Goal: Understand process/instructions

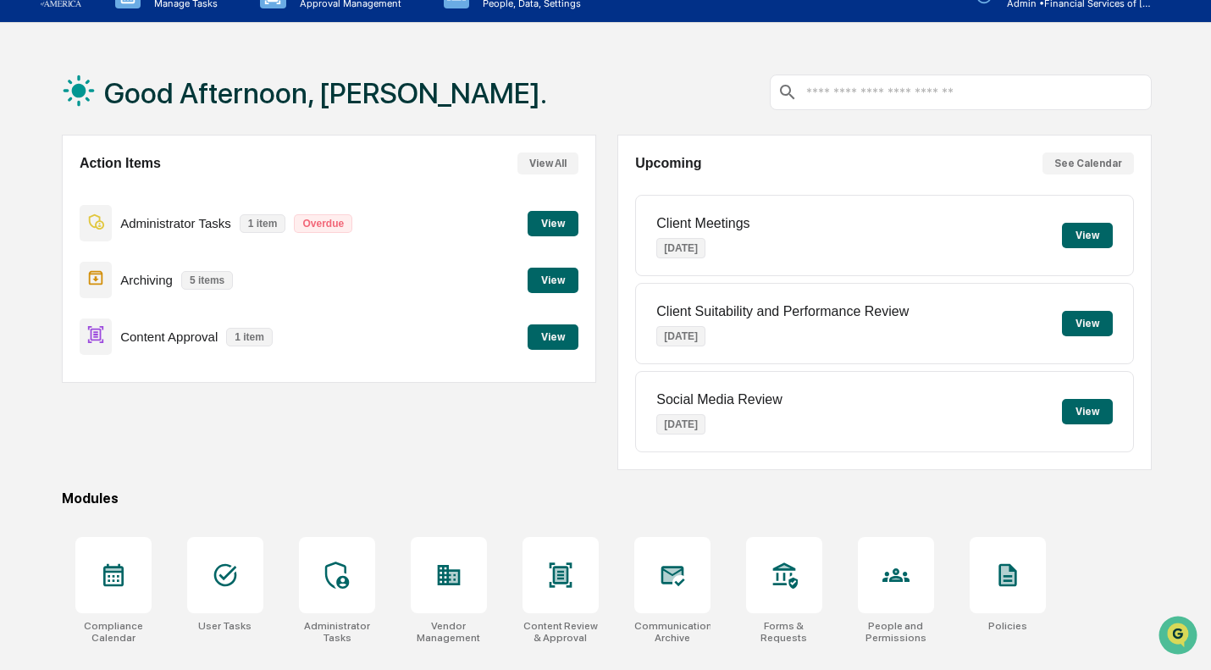
scroll to position [31, 0]
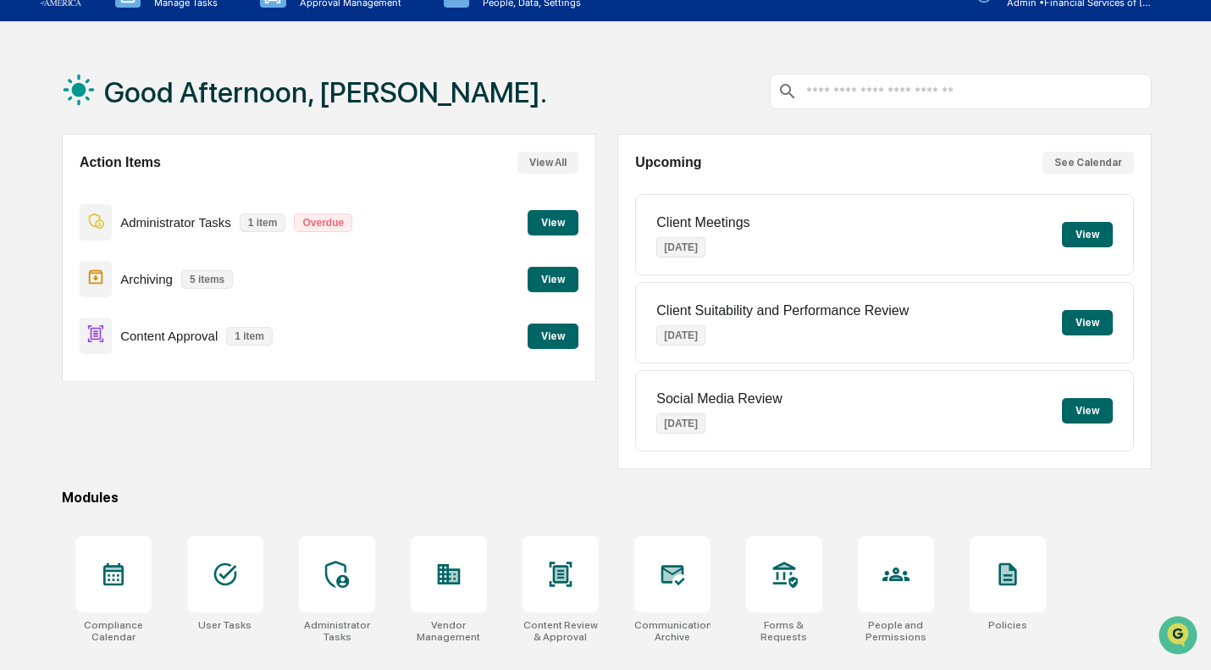
click at [559, 332] on button "View" at bounding box center [552, 335] width 51 height 25
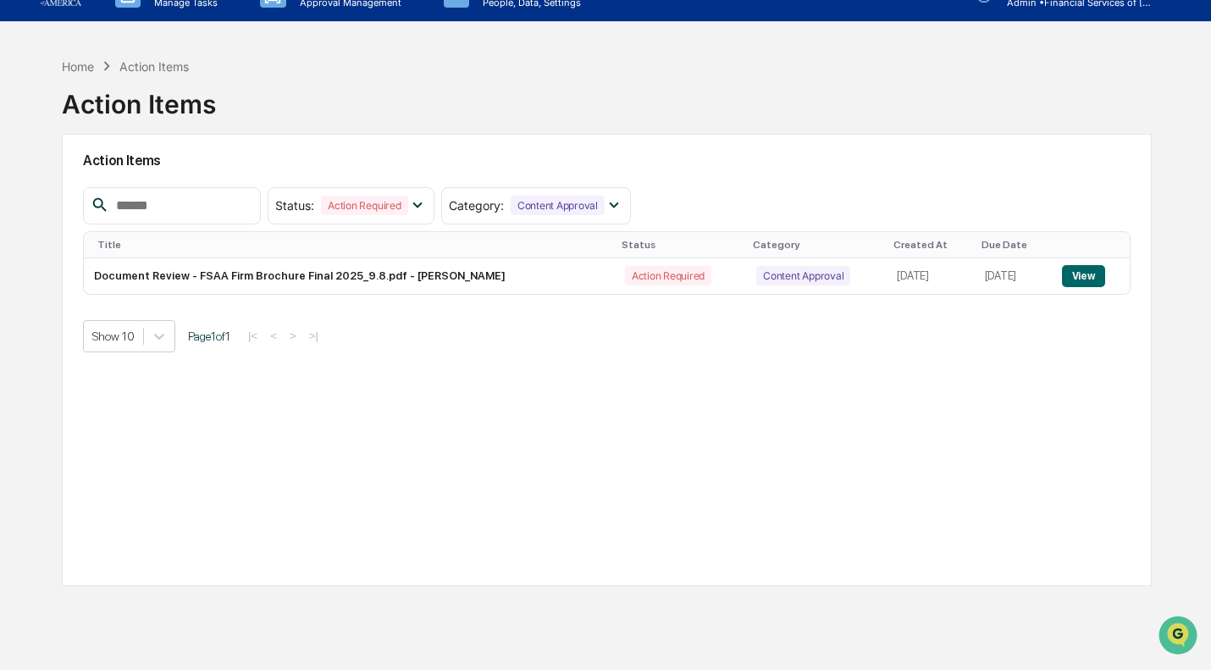
click at [1079, 281] on button "View" at bounding box center [1083, 276] width 43 height 22
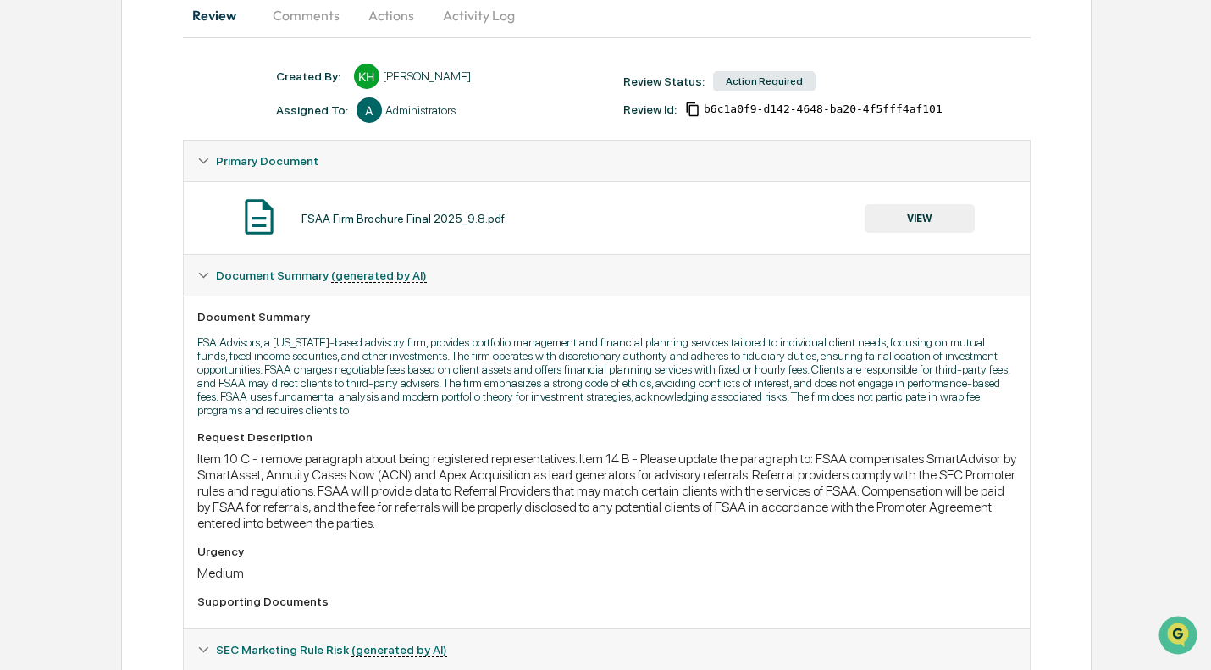
scroll to position [179, 0]
click at [903, 214] on button "VIEW" at bounding box center [919, 219] width 110 height 29
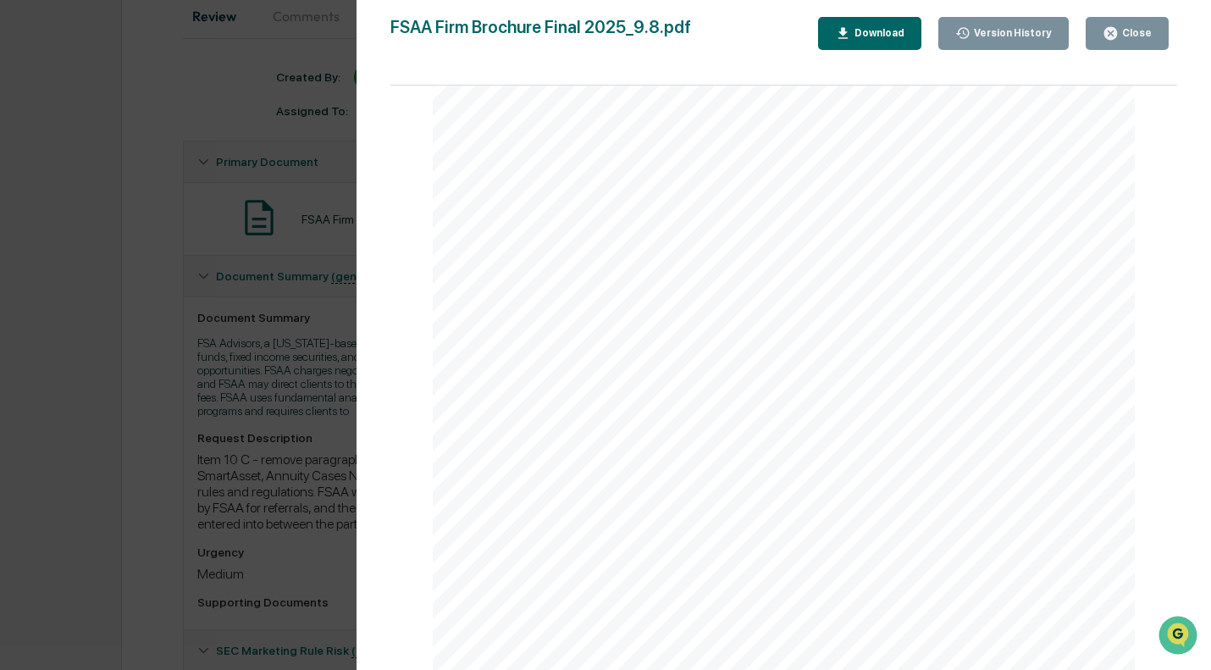
scroll to position [12897, 0]
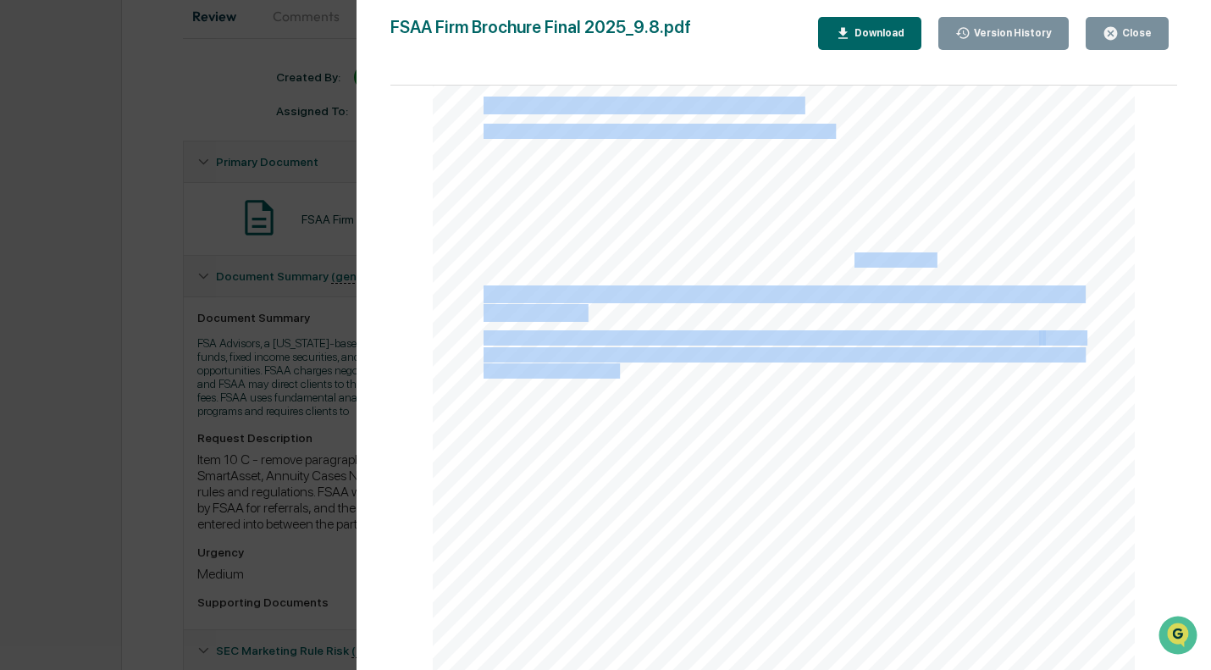
drag, startPoint x: 932, startPoint y: 279, endPoint x: 845, endPoint y: 274, distance: 87.3
click at [845, 274] on div "Form ADV 2A Version Date: [DATE] Item 10: Other Financial Industry Activities a…" at bounding box center [784, 218] width 703 height 908
click at [770, 425] on div "Form ADV 2A Version Date: [DATE] Item 10: Other Financial Industry Activities a…" at bounding box center [784, 218] width 703 height 908
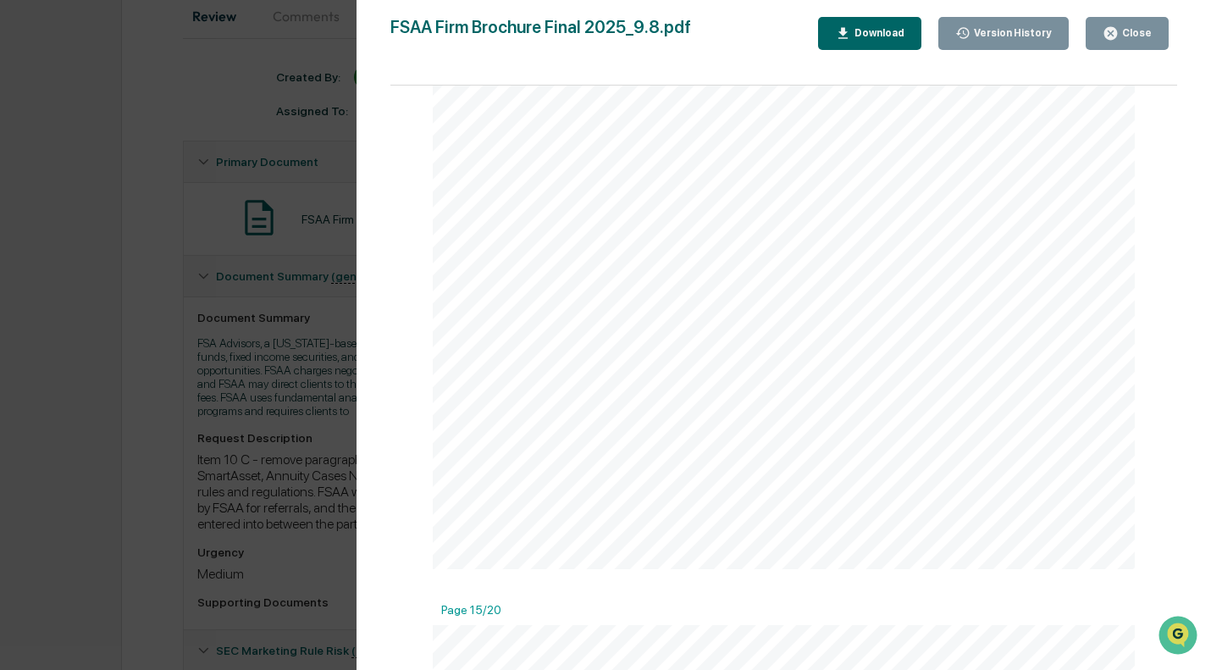
scroll to position [12983, 0]
click at [1004, 258] on span "Neither FSAA nor its representatives are registered as or have pending applicat…" at bounding box center [760, 252] width 555 height 14
click at [624, 397] on div "Form ADV 2A Version Date: [DATE] Item 10: Other Financial Industry Activities a…" at bounding box center [784, 230] width 703 height 908
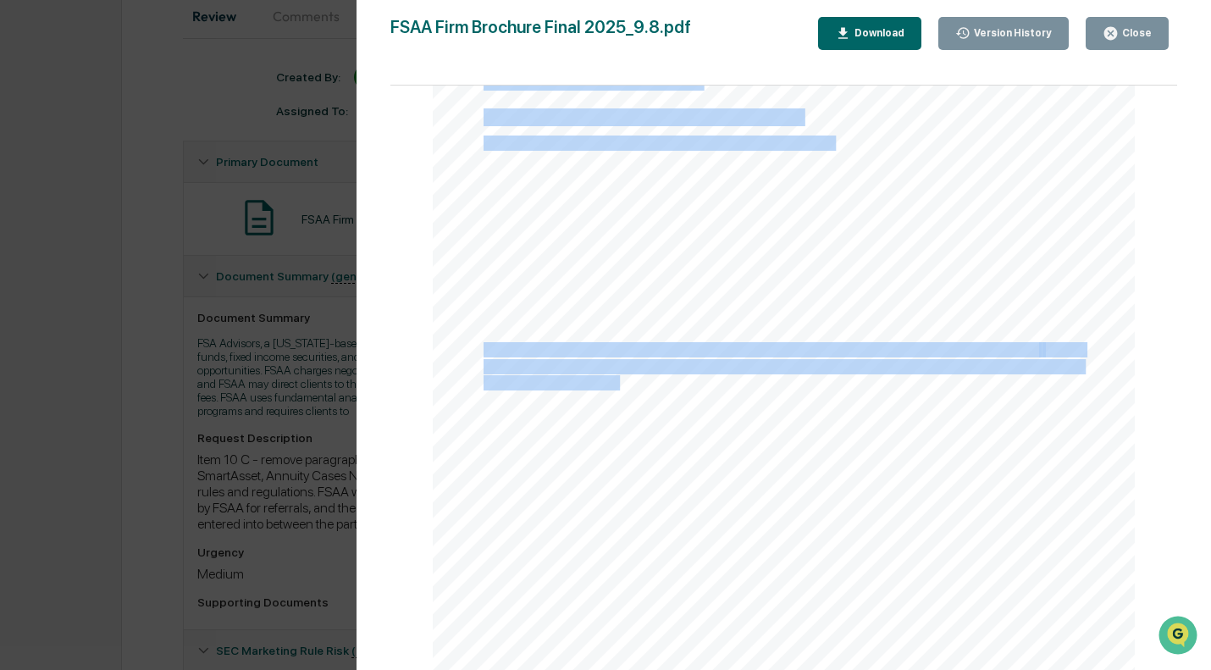
drag, startPoint x: 618, startPoint y: 396, endPoint x: 481, endPoint y: 364, distance: 140.9
click at [481, 364] on div "Form ADV 2A Version Date: [DATE] Item 10: Other Financial Industry Activities a…" at bounding box center [784, 230] width 703 height 908
click at [643, 417] on div "Form ADV 2A Version Date: [DATE] Item 10: Other Financial Industry Activities a…" at bounding box center [784, 230] width 703 height 908
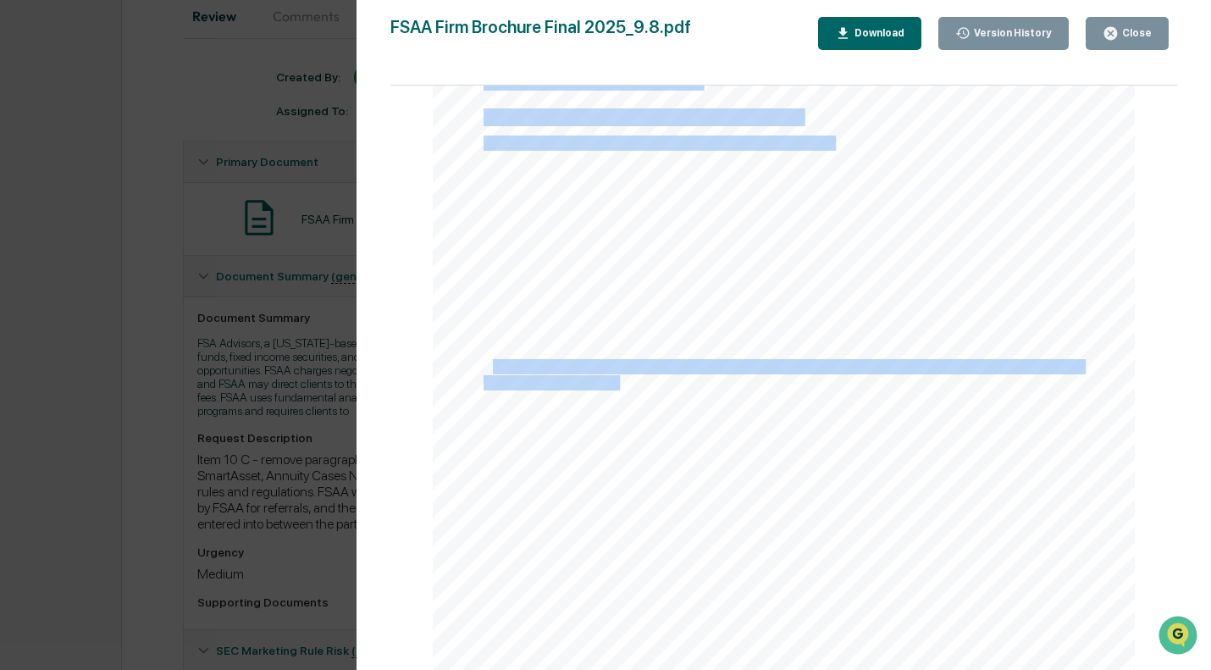
drag, startPoint x: 625, startPoint y: 395, endPoint x: 483, endPoint y: 372, distance: 143.4
click at [483, 372] on div "Form ADV 2A Version Date: [DATE] Item 10: Other Financial Industry Activities a…" at bounding box center [784, 230] width 703 height 908
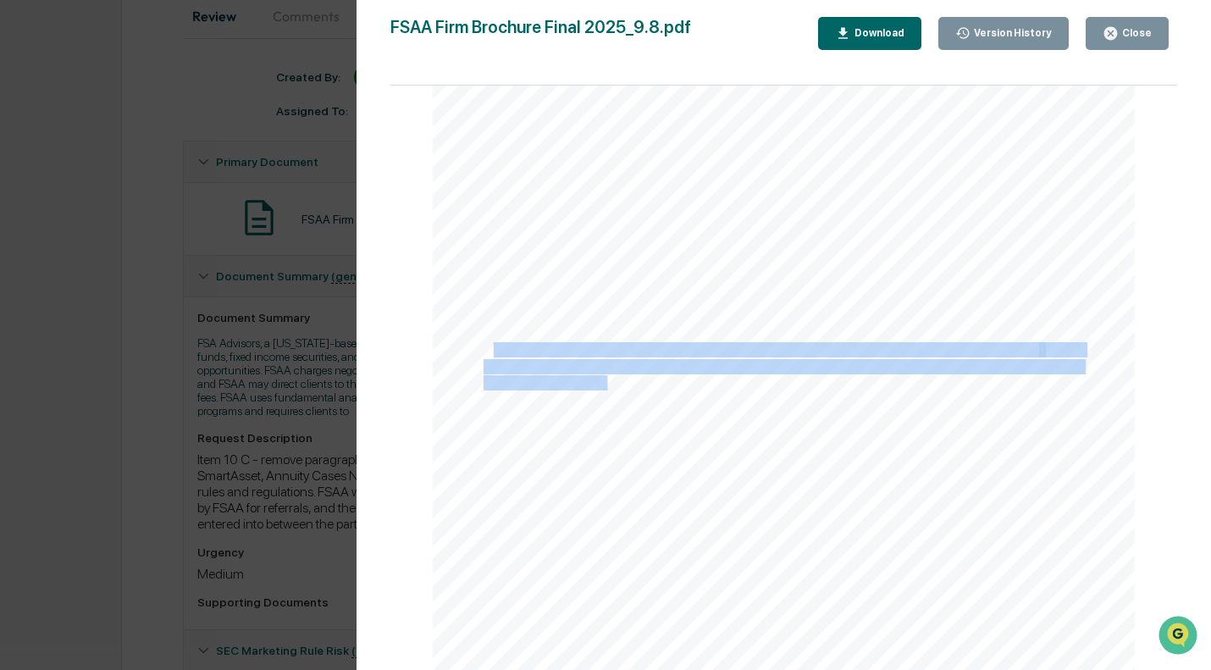
drag, startPoint x: 489, startPoint y: 359, endPoint x: 603, endPoint y: 391, distance: 117.9
click at [603, 391] on div "Form ADV 2A Version Date: [DATE] Item 10: Other Financial Industry Activities a…" at bounding box center [784, 230] width 703 height 908
copy div "either FSAA nor its representatives are registered as or have pending applicati…"
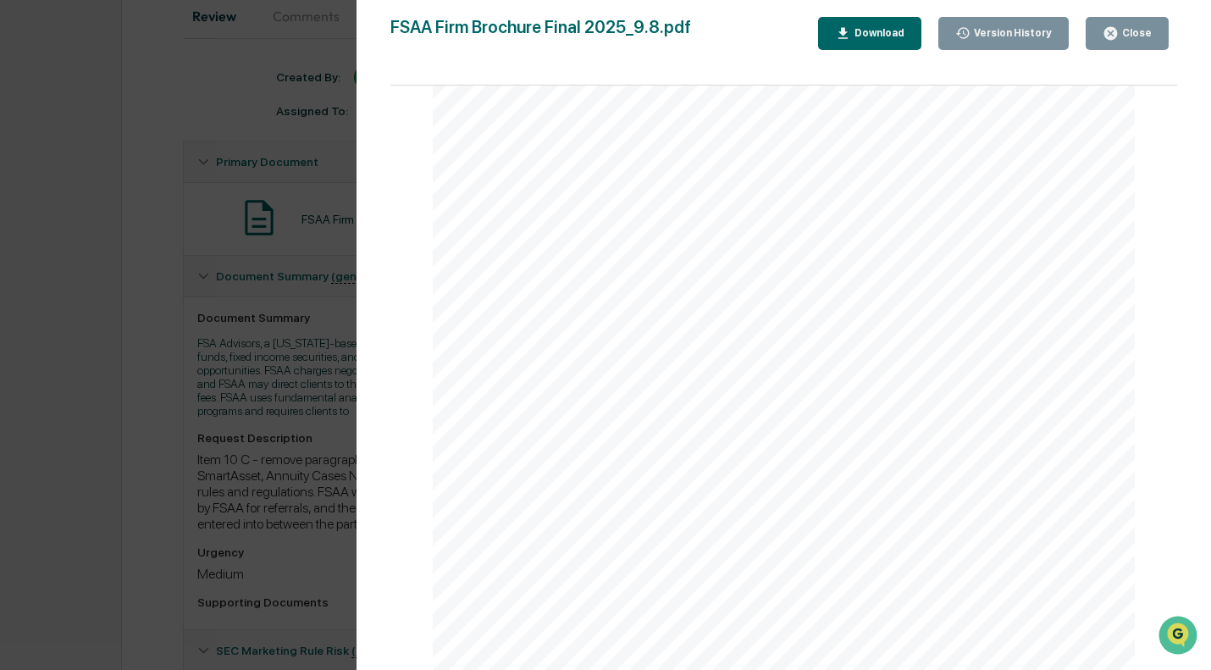
drag, startPoint x: 902, startPoint y: 242, endPoint x: 793, endPoint y: 242, distance: 108.4
click at [793, 242] on div "Form ADV 2A Version Date: [DATE] Item 10: Other Financial Industry Activities a…" at bounding box center [784, 230] width 703 height 908
drag, startPoint x: 894, startPoint y: 241, endPoint x: 868, endPoint y: 249, distance: 27.3
click at [853, 239] on span "A. Registration as a Broker/Dealer or Broker/Dealer Representative" at bounding box center [693, 231] width 420 height 16
click at [931, 253] on div "Form ADV 2A Version Date: [DATE] Item 10: Other Financial Industry Activities a…" at bounding box center [784, 230] width 703 height 908
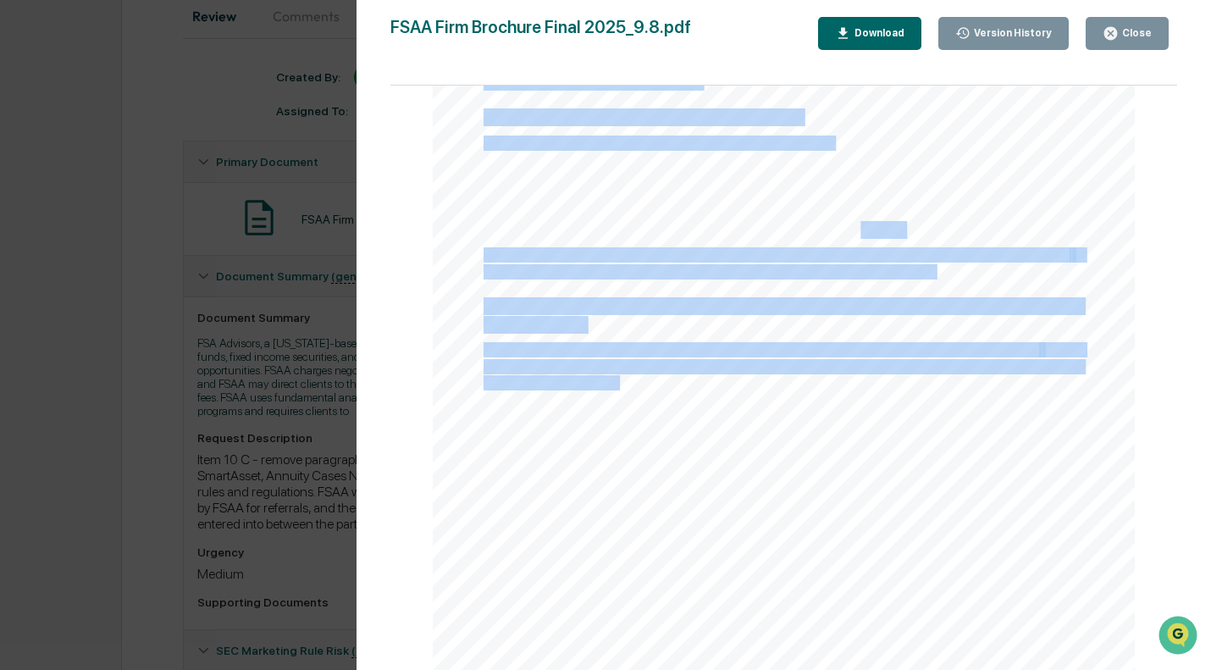
drag, startPoint x: 903, startPoint y: 245, endPoint x: 859, endPoint y: 246, distance: 43.2
click at [859, 246] on div "Form ADV 2A Version Date: [DATE] Item 10: Other Financial Industry Activities a…" at bounding box center [784, 230] width 703 height 908
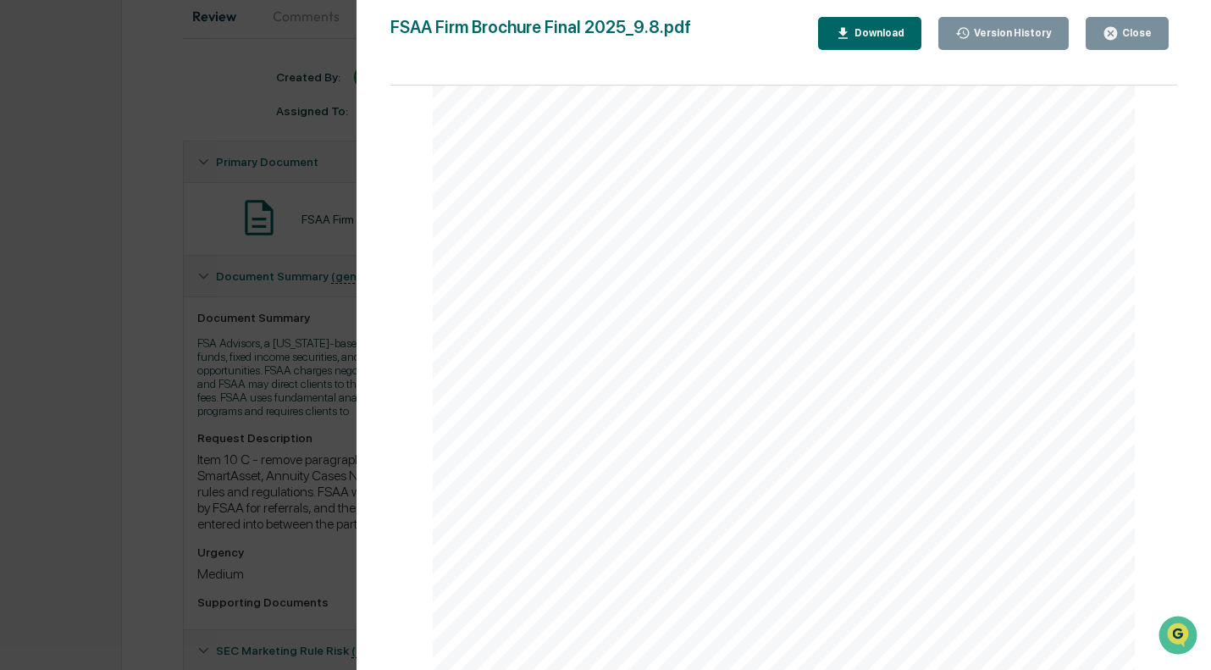
click at [502, 239] on span "A. Registration as a Broker/Dealer or Broker/Dealer Representative" at bounding box center [693, 231] width 420 height 16
drag, startPoint x: 499, startPoint y: 239, endPoint x: 896, endPoint y: 242, distance: 397.1
click at [896, 239] on span "A. Registration as a Broker/Dealer or Broker/Dealer Representative" at bounding box center [693, 231] width 420 height 16
copy span "Registration as a Broker/Dealer or Broker/Dealer Representative"
click at [1107, 28] on icon "button" at bounding box center [1110, 33] width 16 height 16
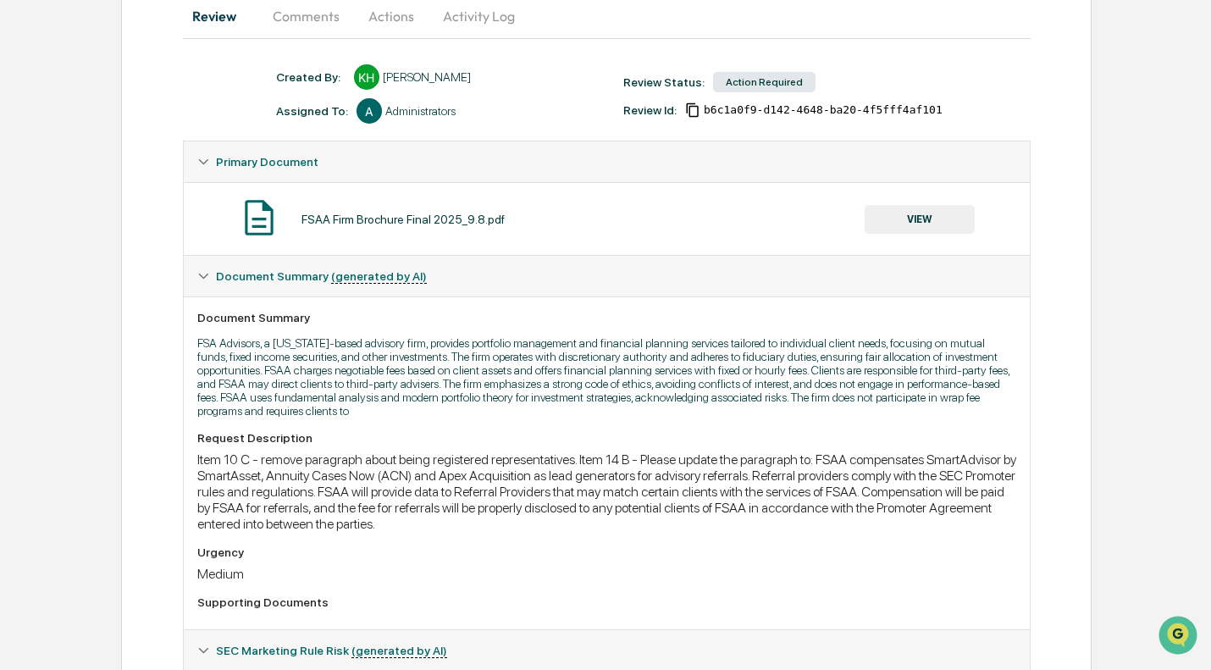
scroll to position [0, 0]
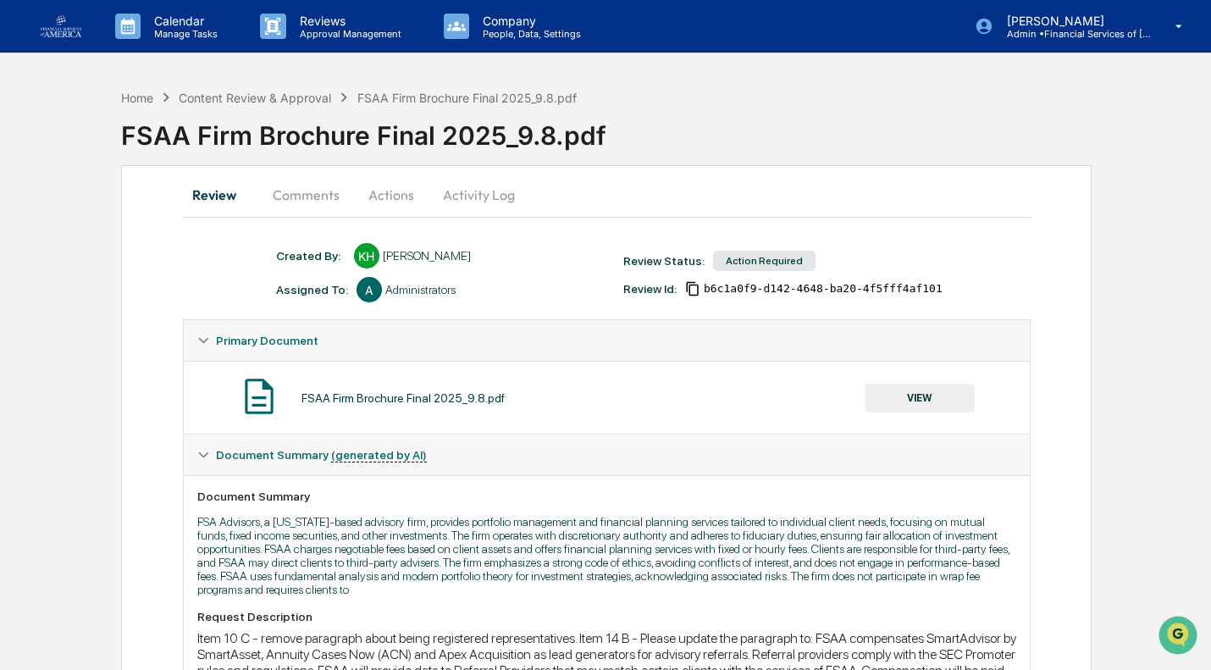
click at [389, 198] on button "Actions" at bounding box center [391, 194] width 76 height 41
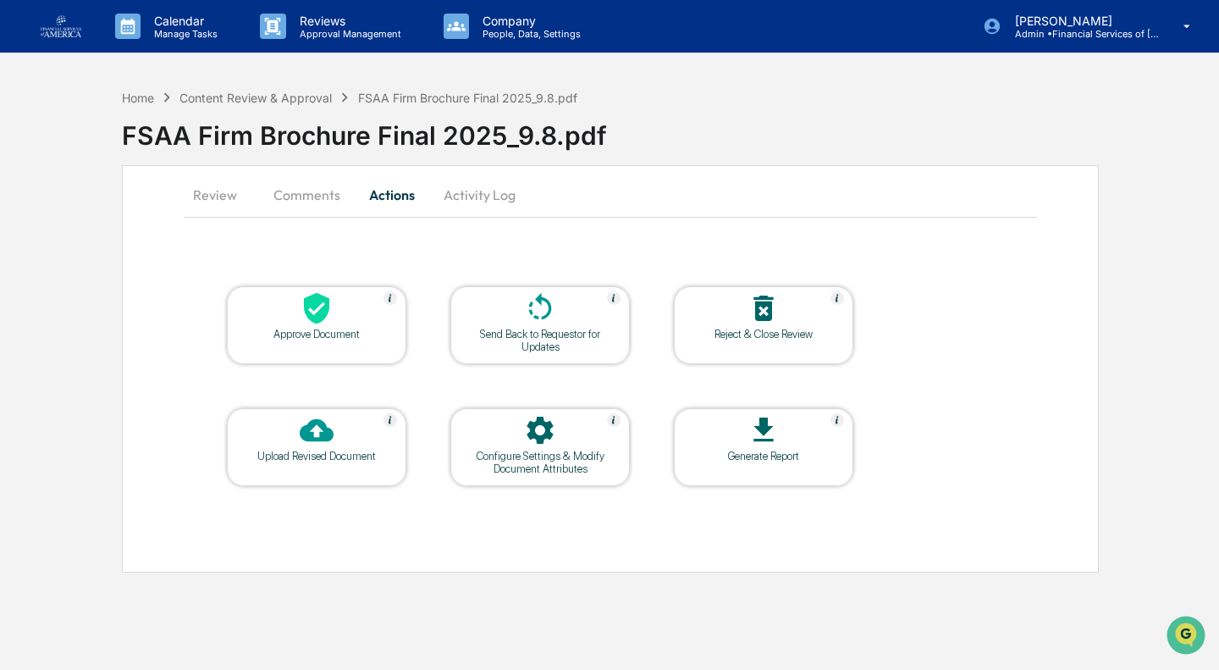
click at [508, 312] on div at bounding box center [539, 309] width 169 height 36
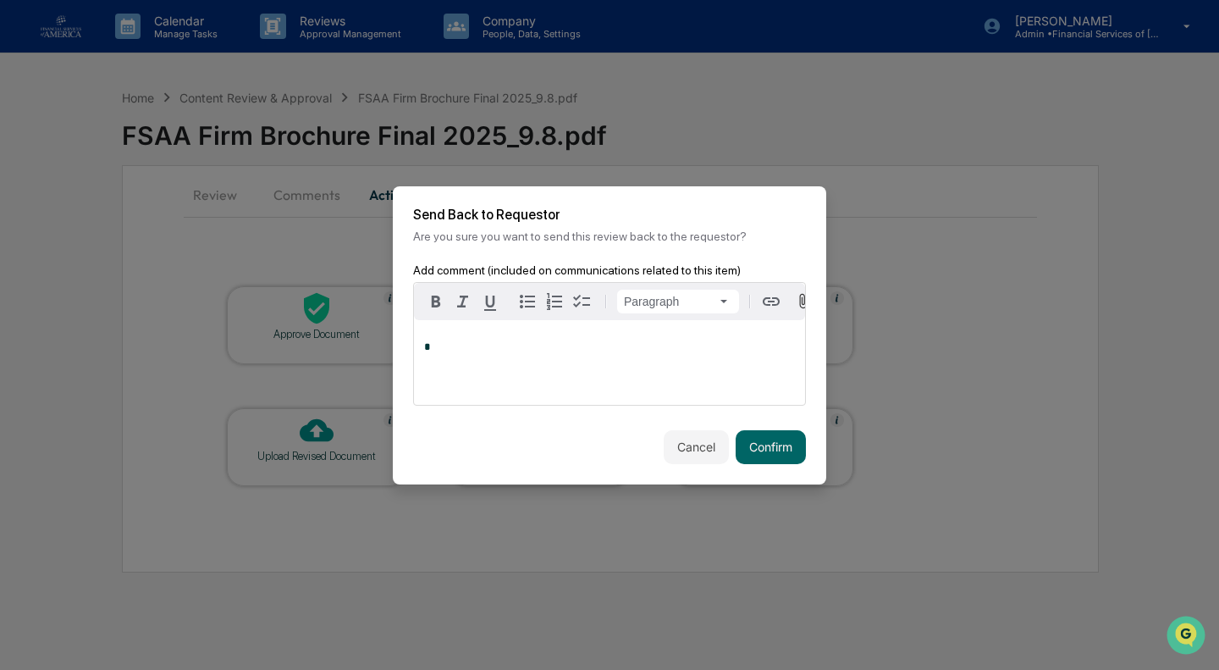
click at [548, 382] on div "*" at bounding box center [609, 362] width 391 height 85
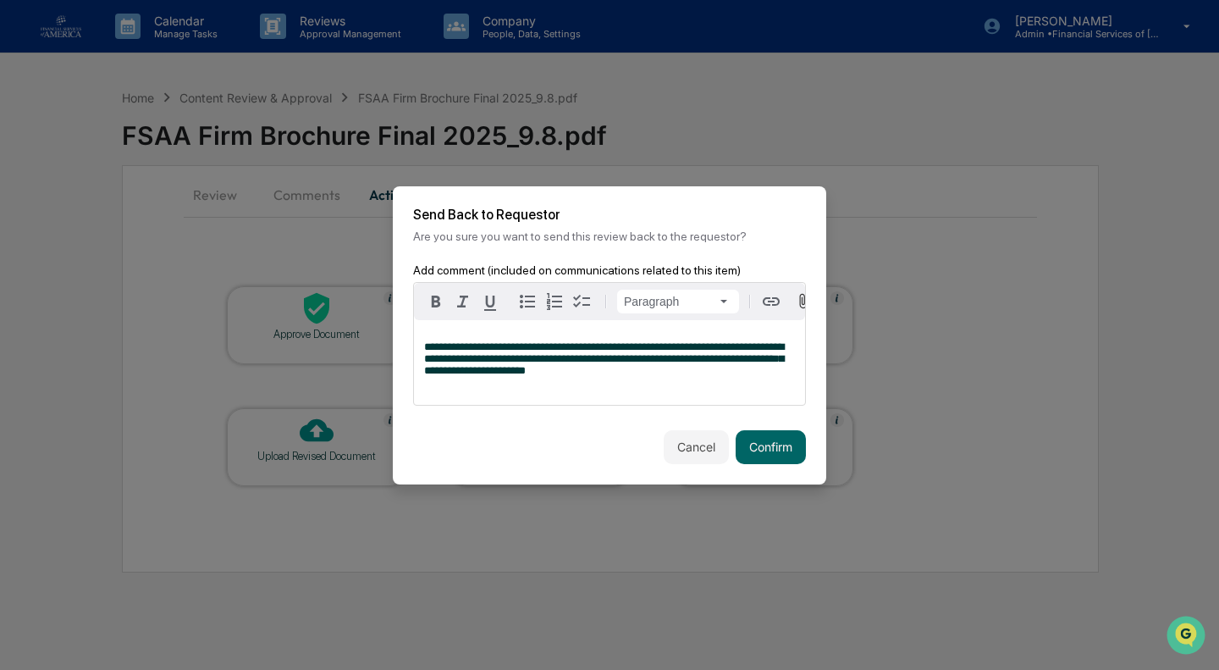
click at [764, 454] on button "Confirm" at bounding box center [771, 447] width 70 height 34
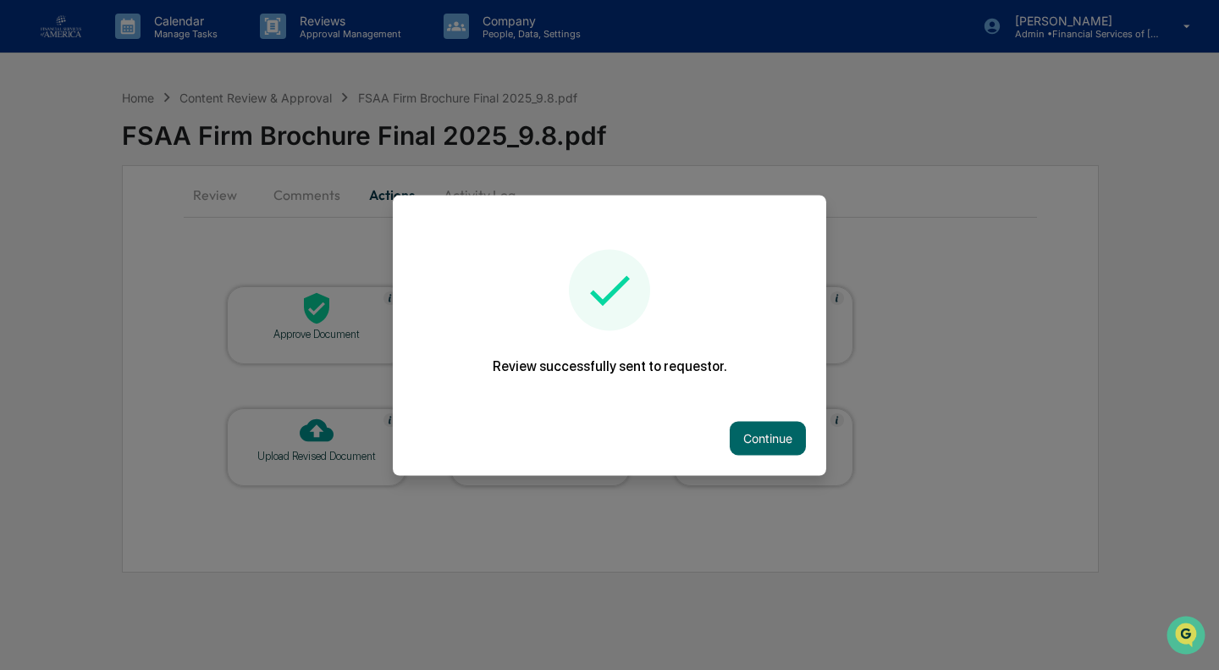
click at [773, 434] on button "Continue" at bounding box center [768, 438] width 76 height 34
